Goal: Book appointment/travel/reservation

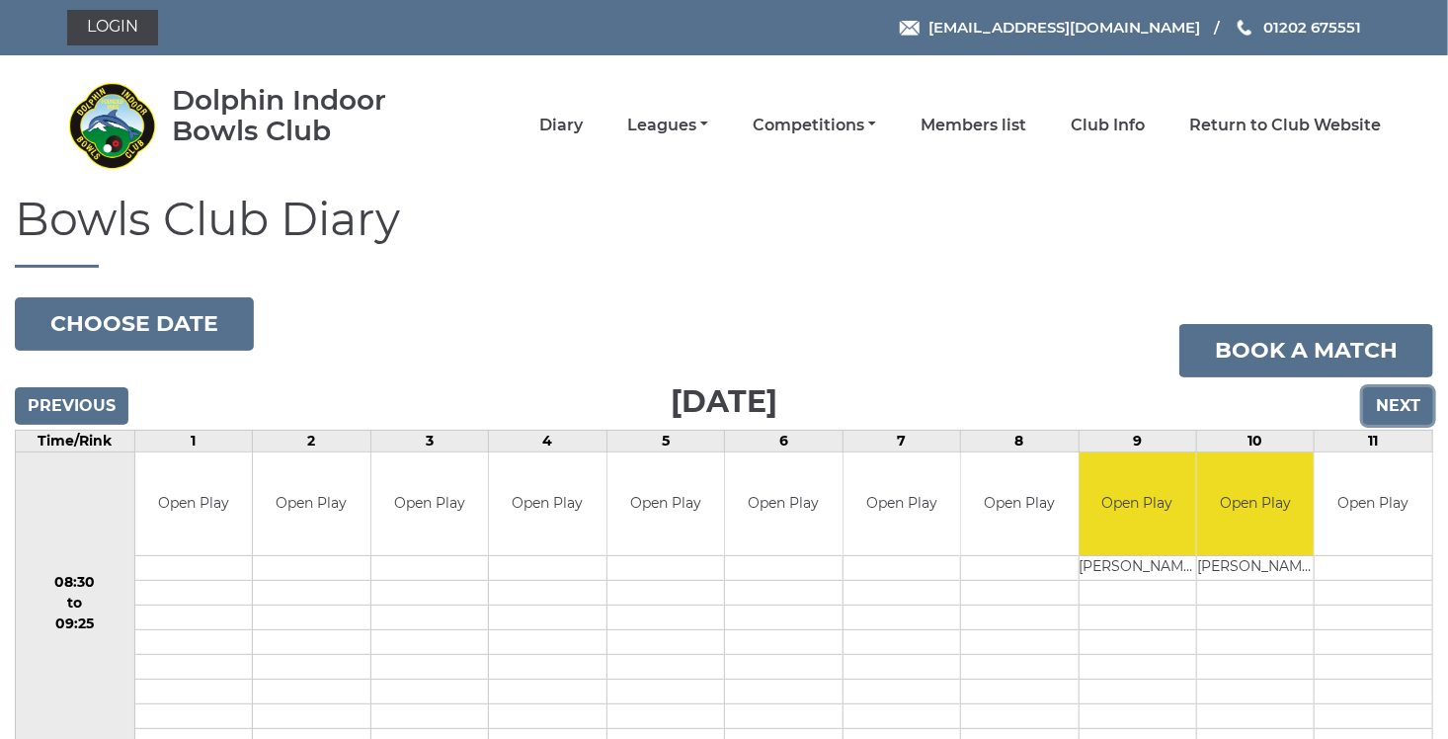
click at [1408, 403] on input "Next" at bounding box center [1398, 406] width 70 height 38
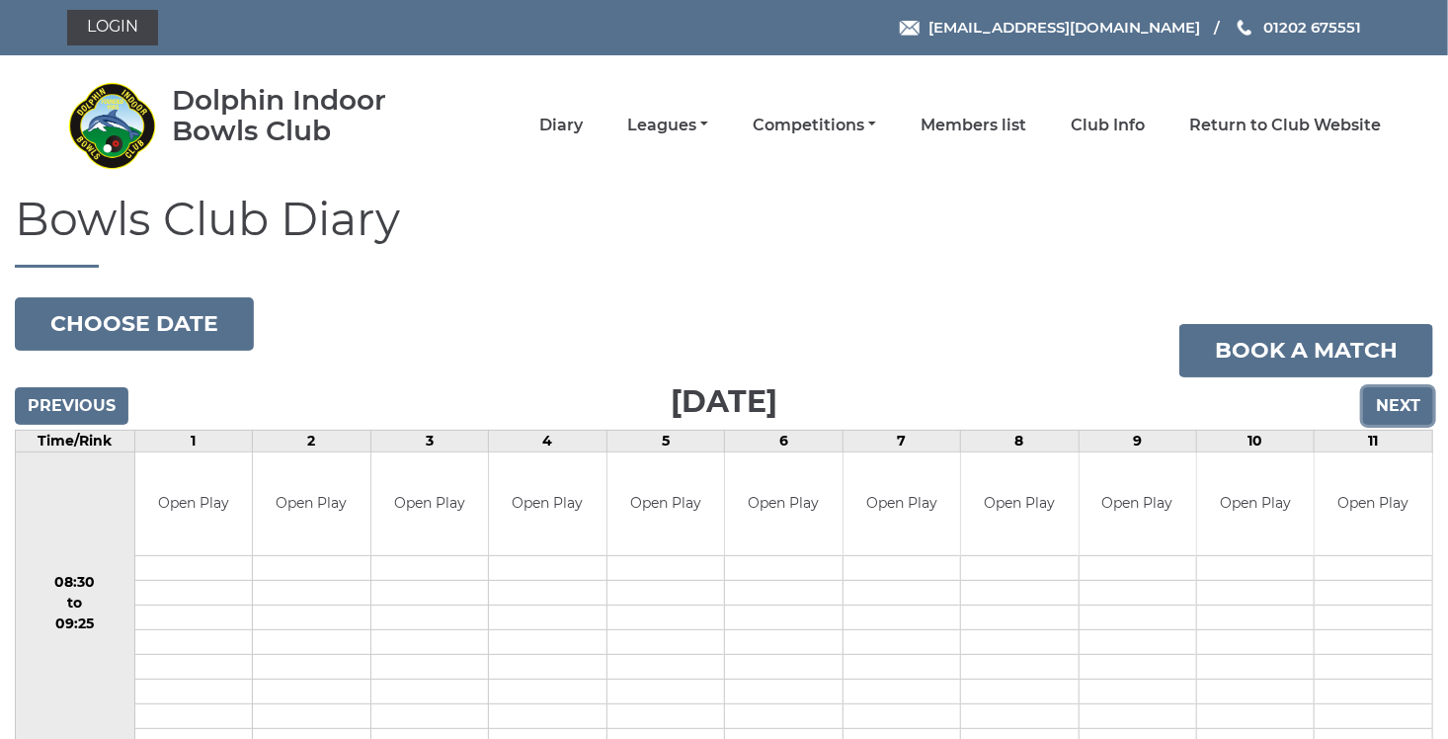
click at [1400, 400] on input "Next" at bounding box center [1398, 406] width 70 height 38
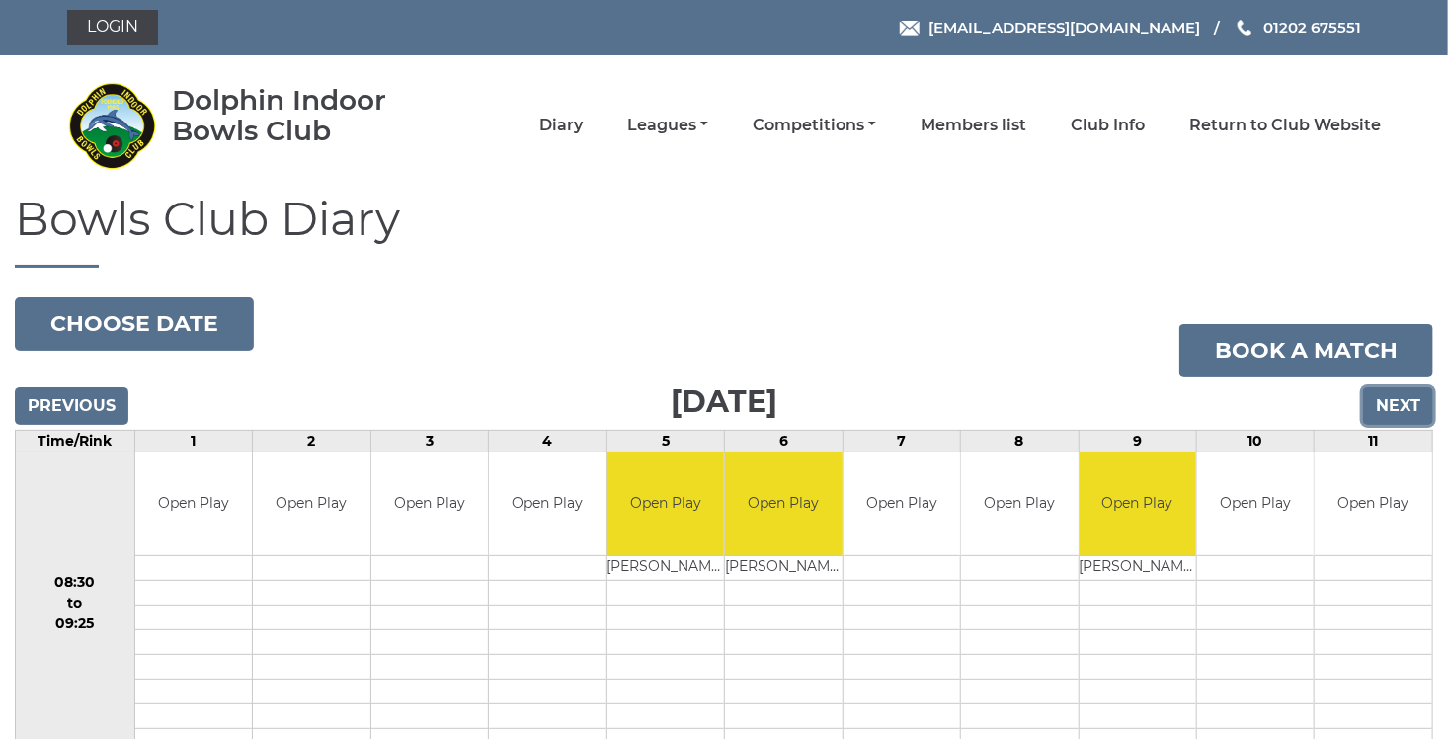
click at [1413, 409] on input "Next" at bounding box center [1398, 406] width 70 height 38
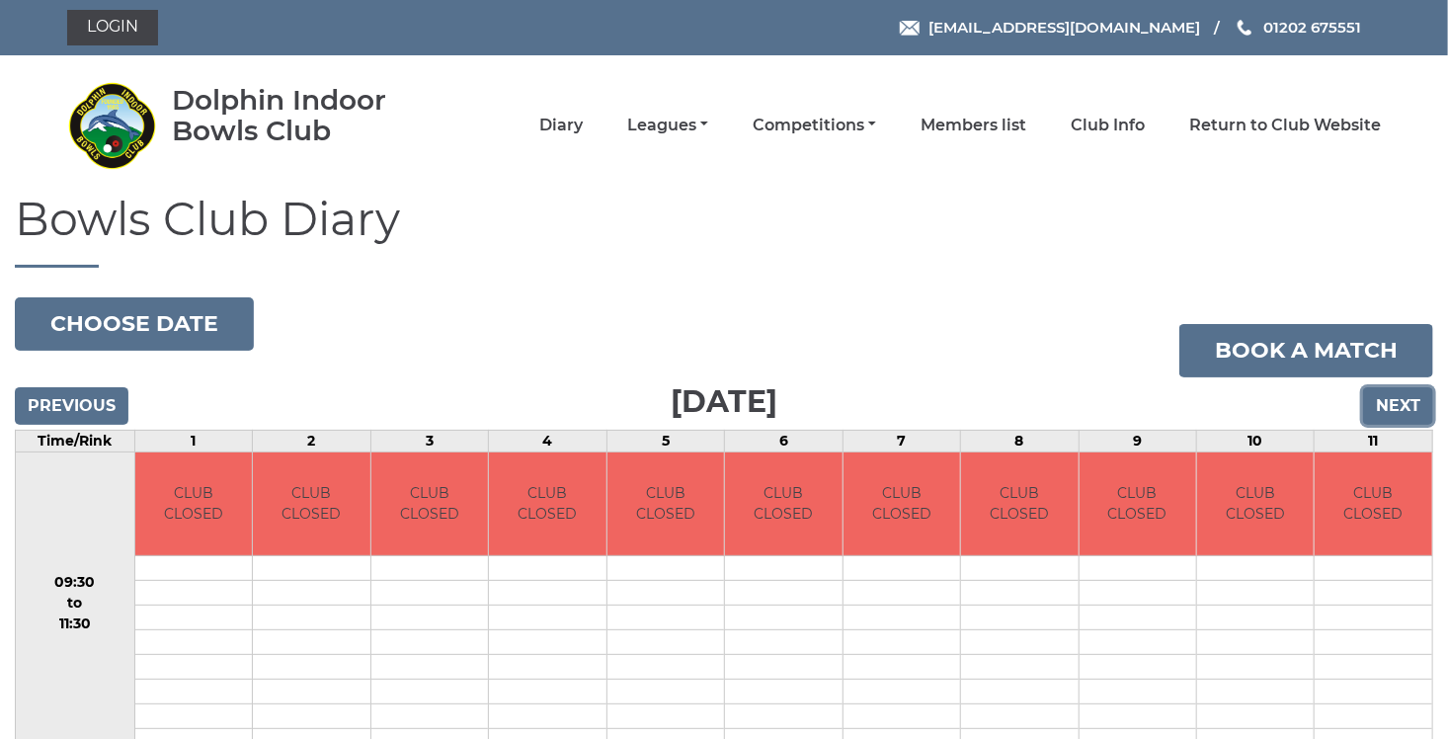
click at [1395, 407] on input "Next" at bounding box center [1398, 406] width 70 height 38
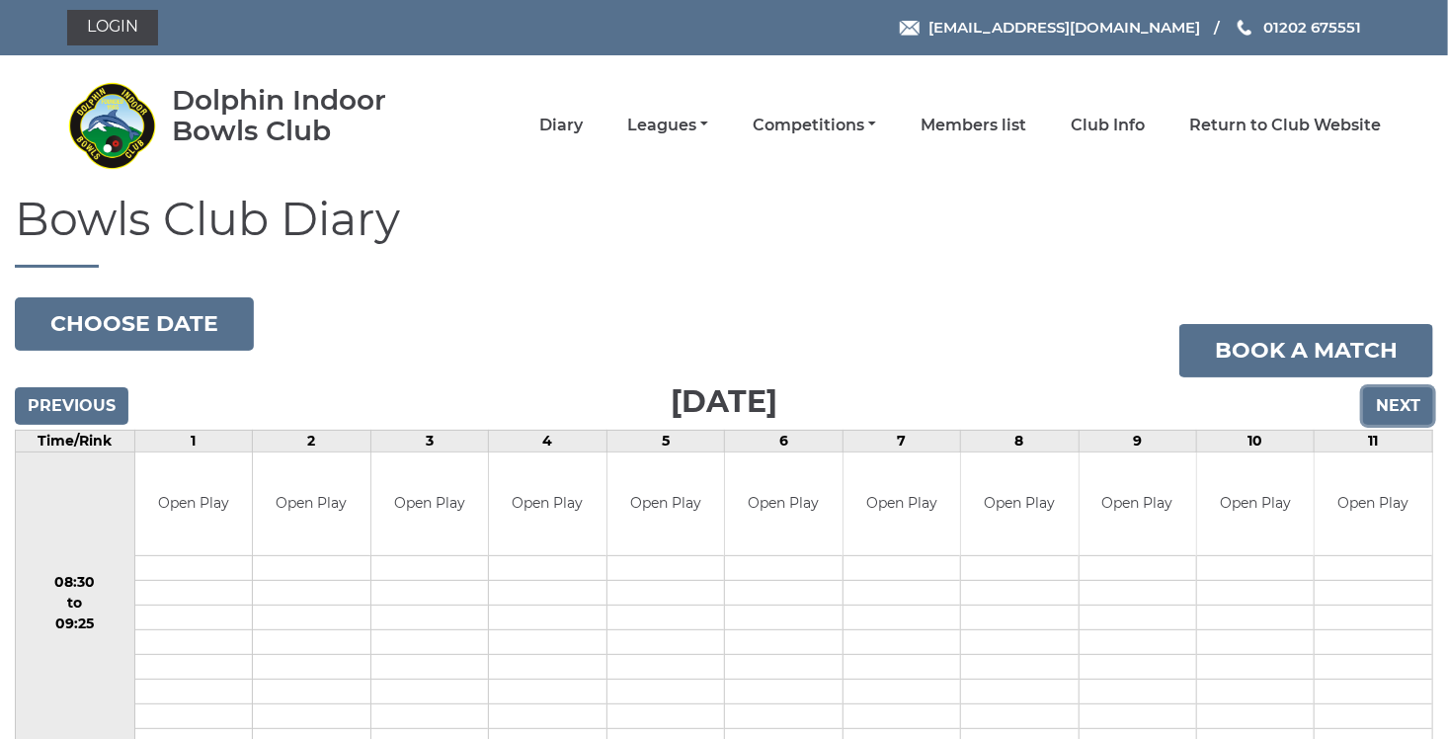
click at [1400, 407] on input "Next" at bounding box center [1398, 406] width 70 height 38
